Goal: Task Accomplishment & Management: Manage account settings

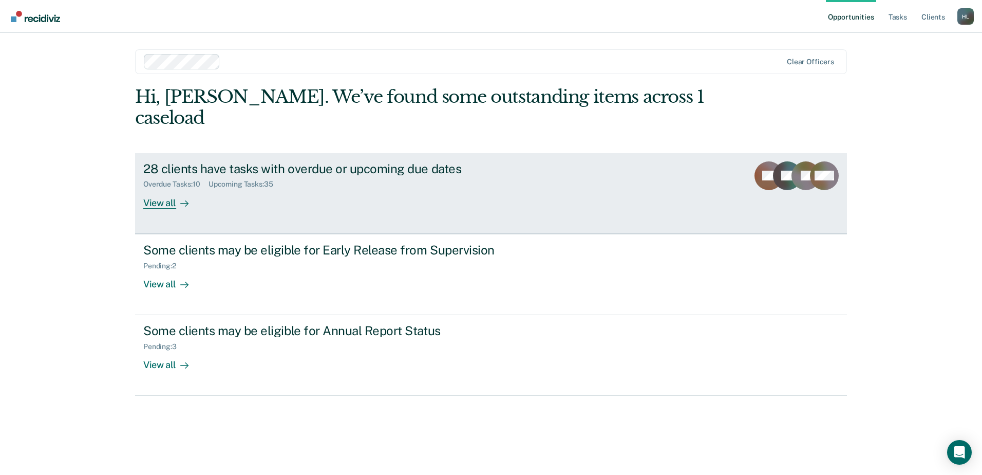
click at [193, 161] on div "28 clients have tasks with overdue or upcoming due dates" at bounding box center [323, 168] width 361 height 15
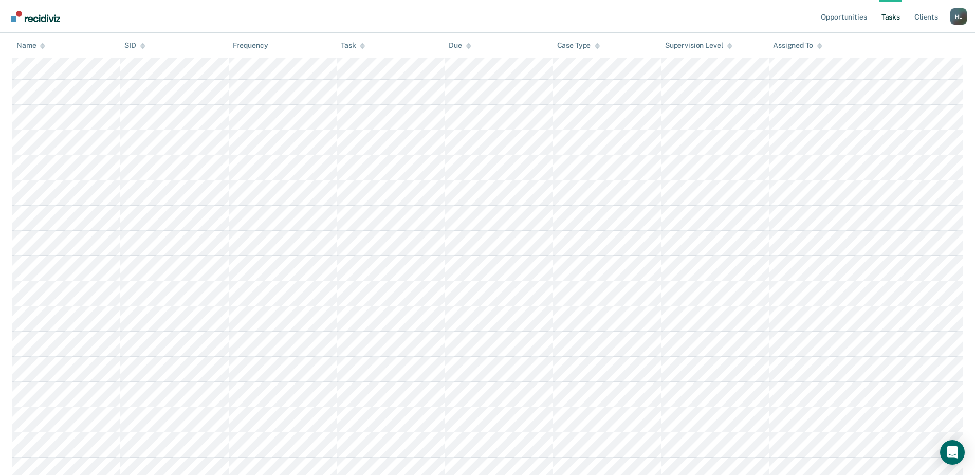
scroll to position [565, 0]
